Goal: Task Accomplishment & Management: Complete application form

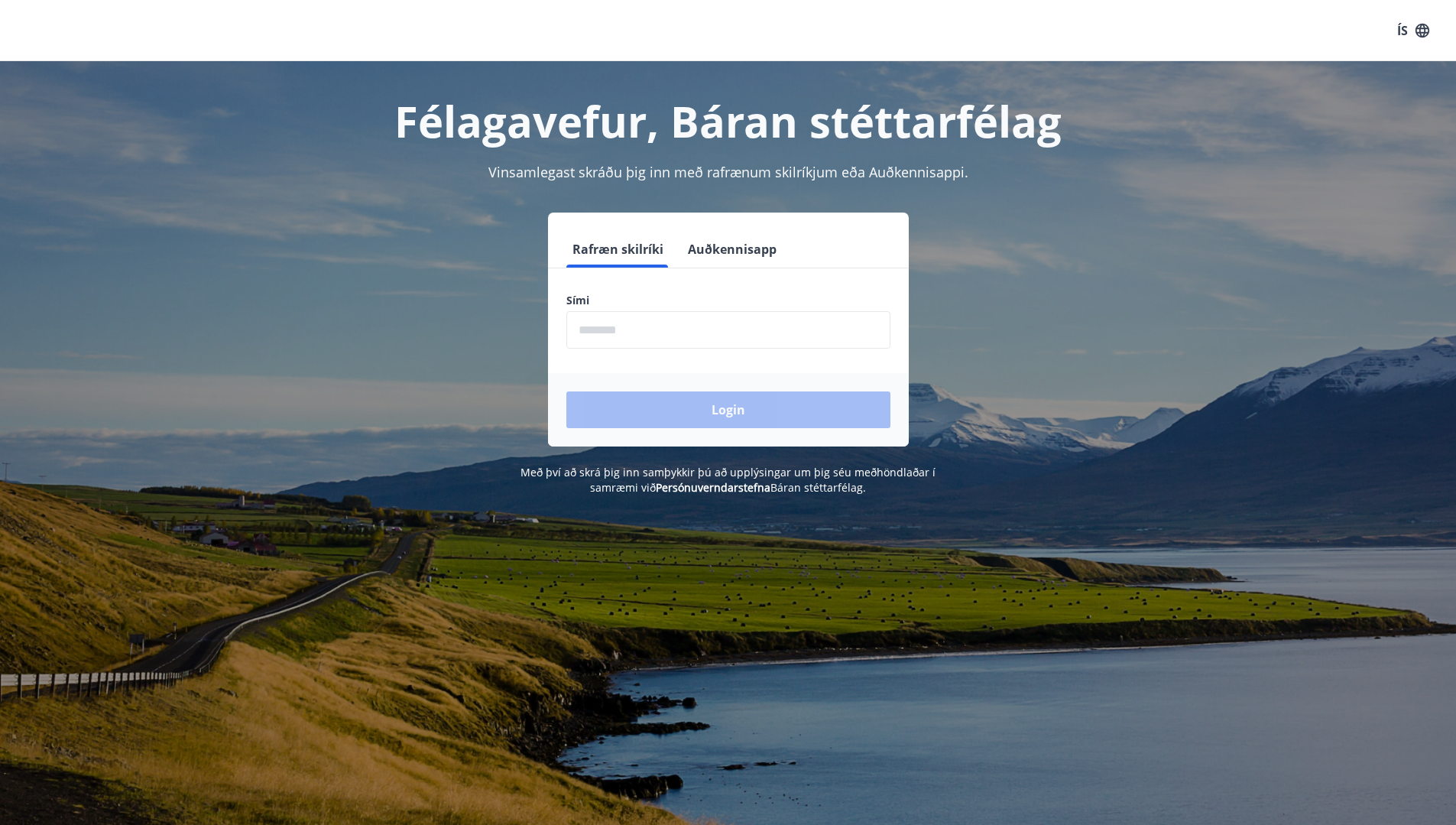
click at [625, 325] on input "phone" at bounding box center [728, 330] width 324 height 37
type input "********"
click at [566, 391] on button "Login" at bounding box center [728, 409] width 324 height 36
